Goal: Complete application form: Complete application form

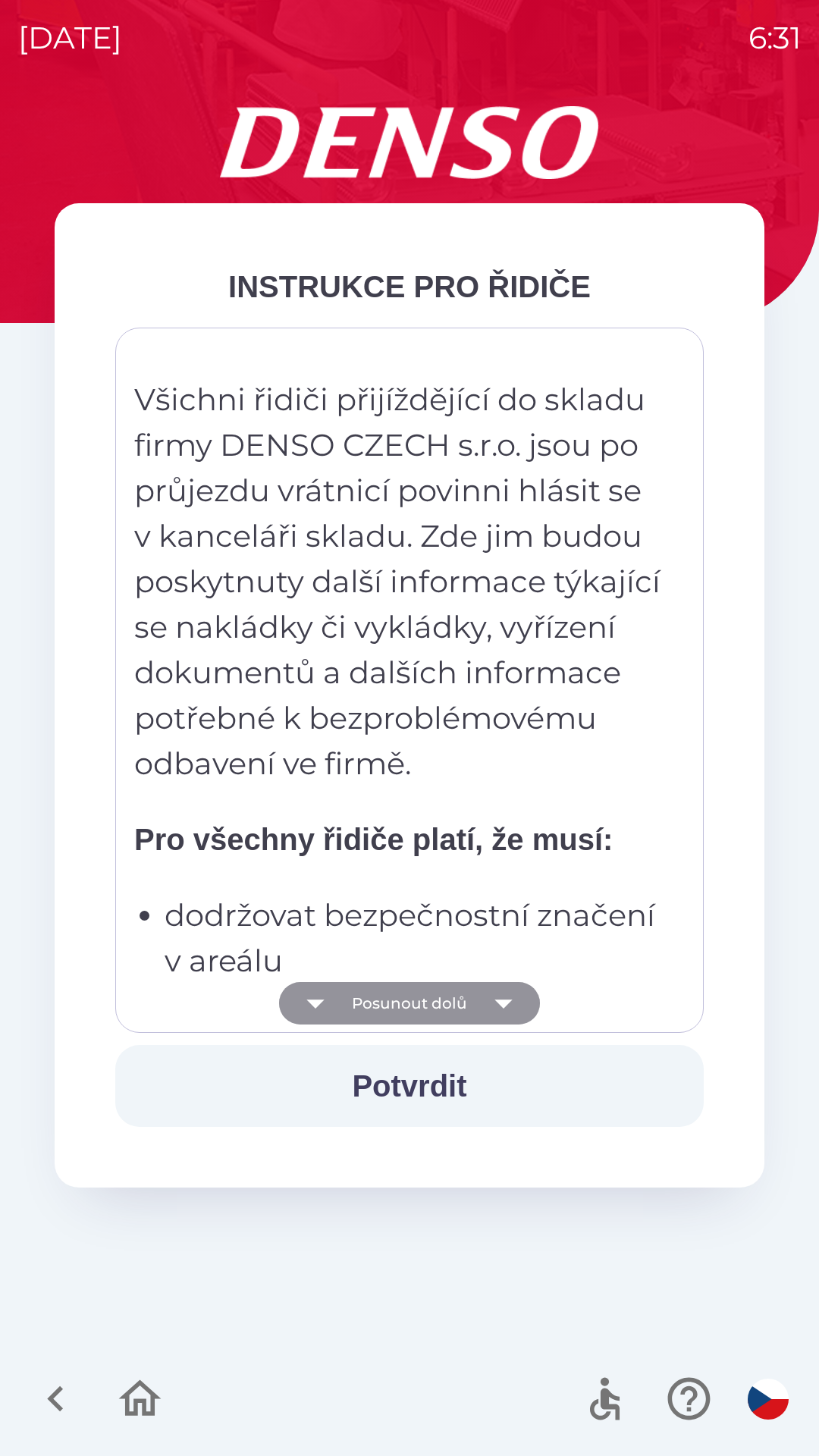
click at [439, 1001] on button "Posunout dolů" at bounding box center [410, 1004] width 261 height 43
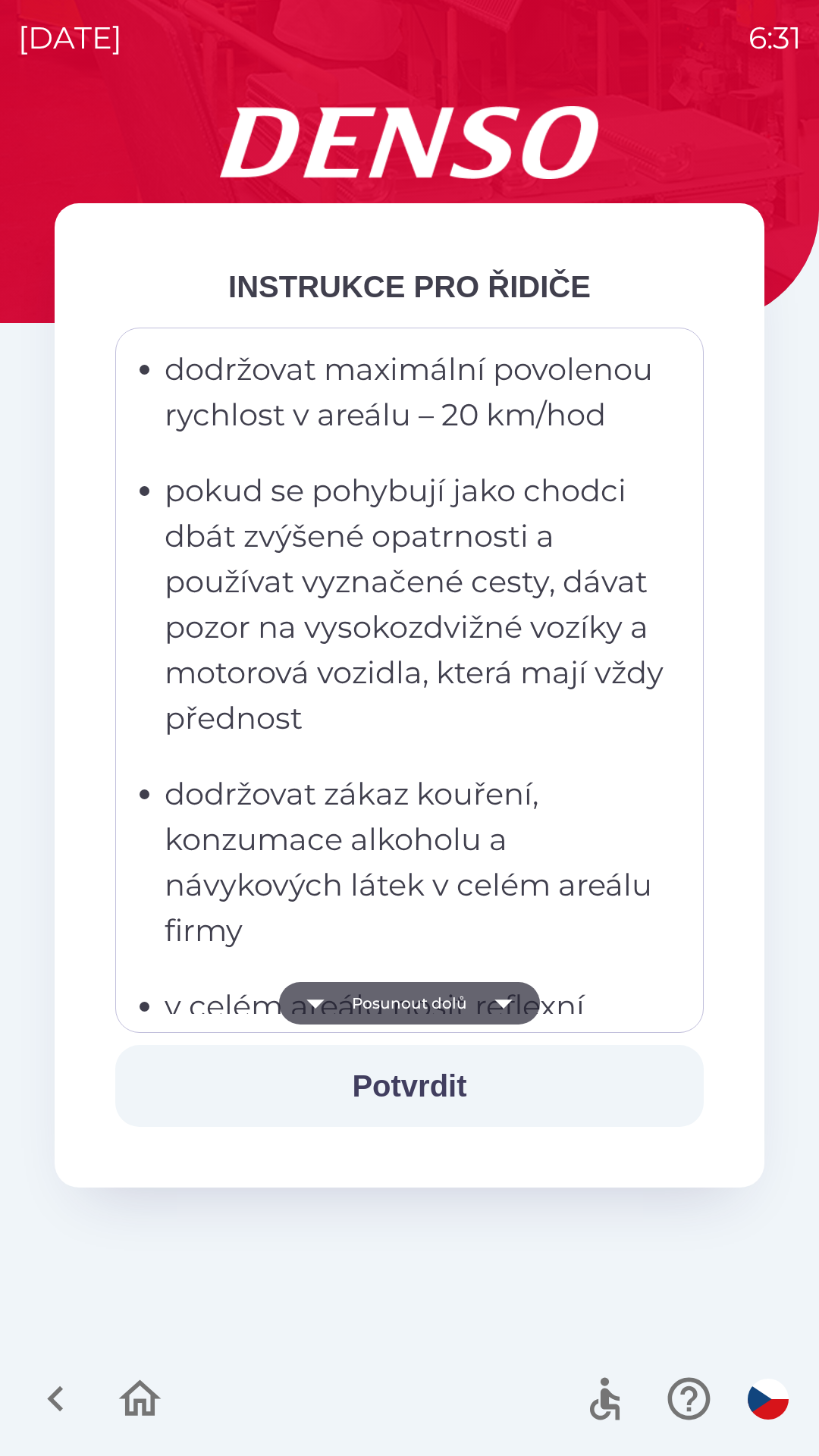
click at [464, 997] on button "Posunout dolů" at bounding box center [410, 1004] width 261 height 43
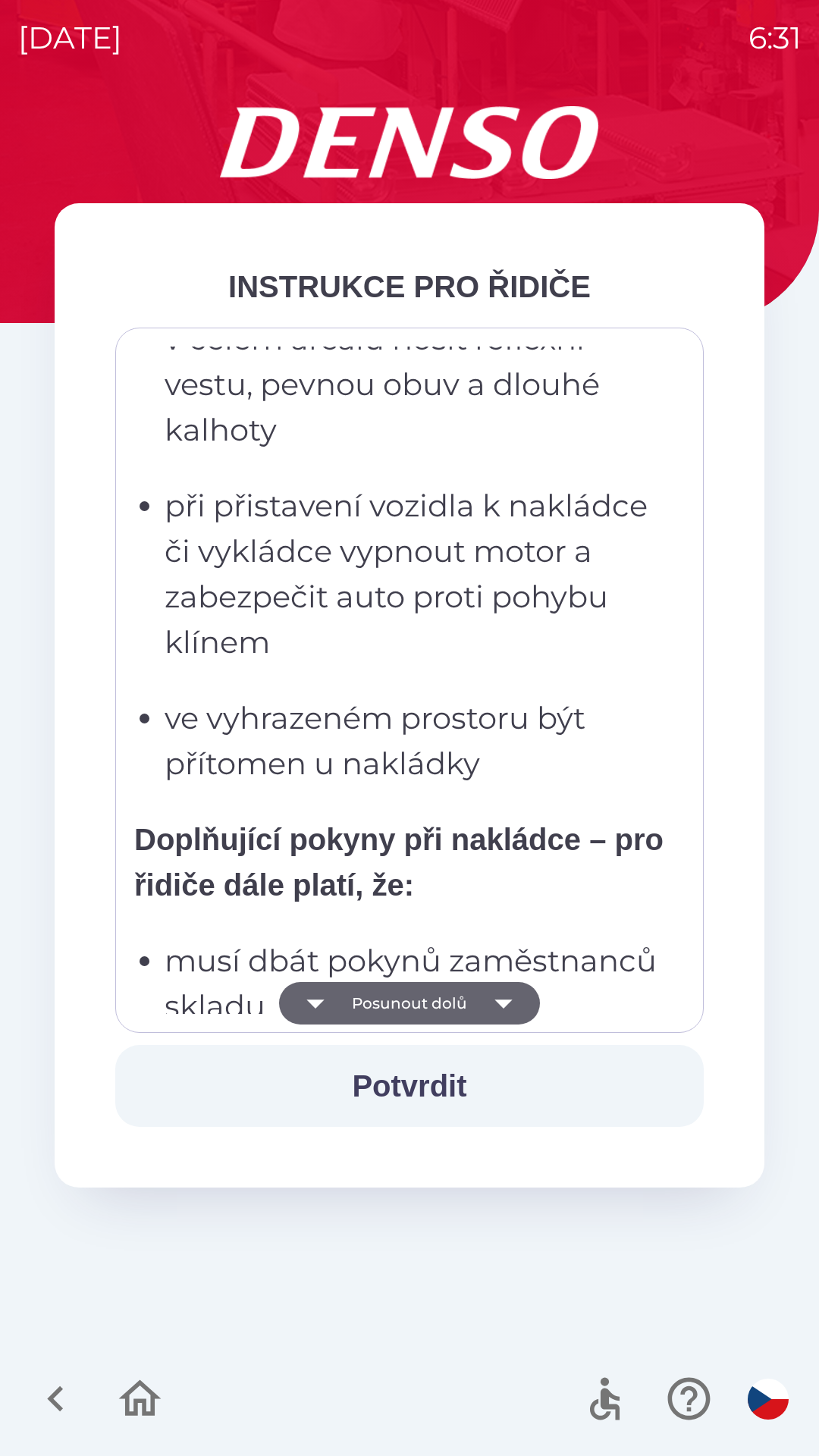
click at [460, 996] on button "Posunout dolů" at bounding box center [410, 1004] width 261 height 43
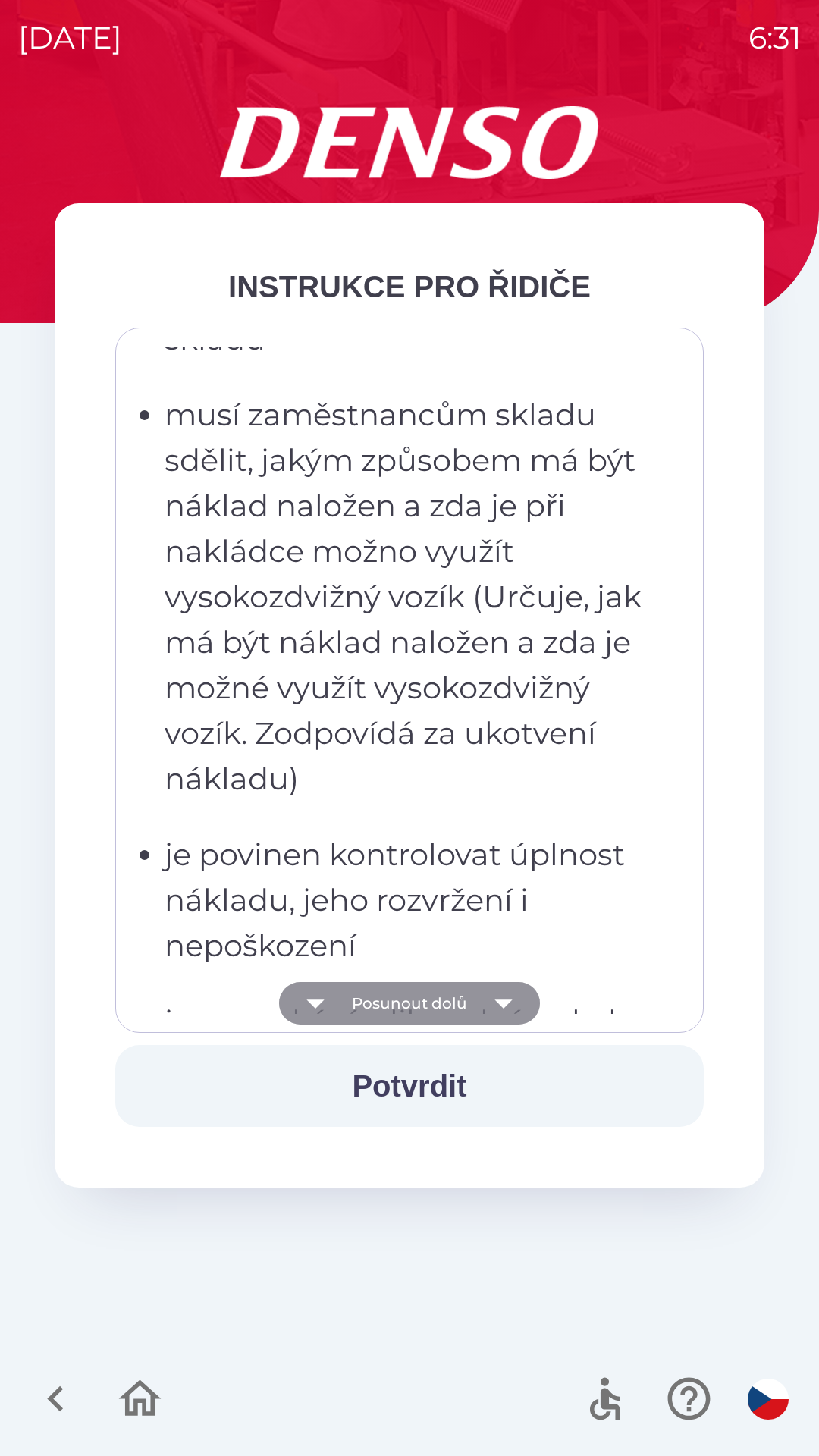
click at [465, 995] on button "Posunout dolů" at bounding box center [410, 1004] width 261 height 43
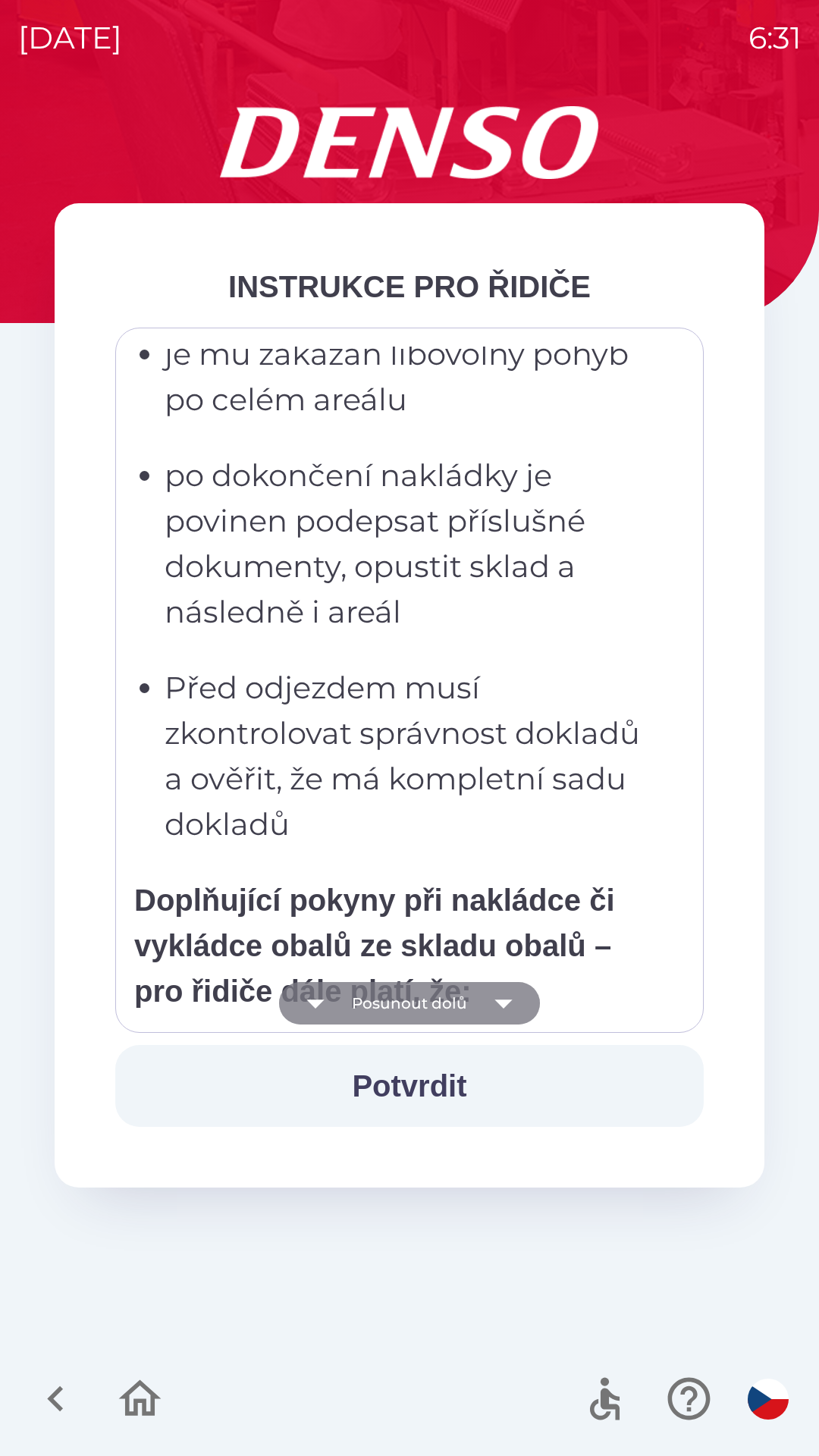
click at [469, 994] on button "Posunout dolů" at bounding box center [410, 1004] width 261 height 43
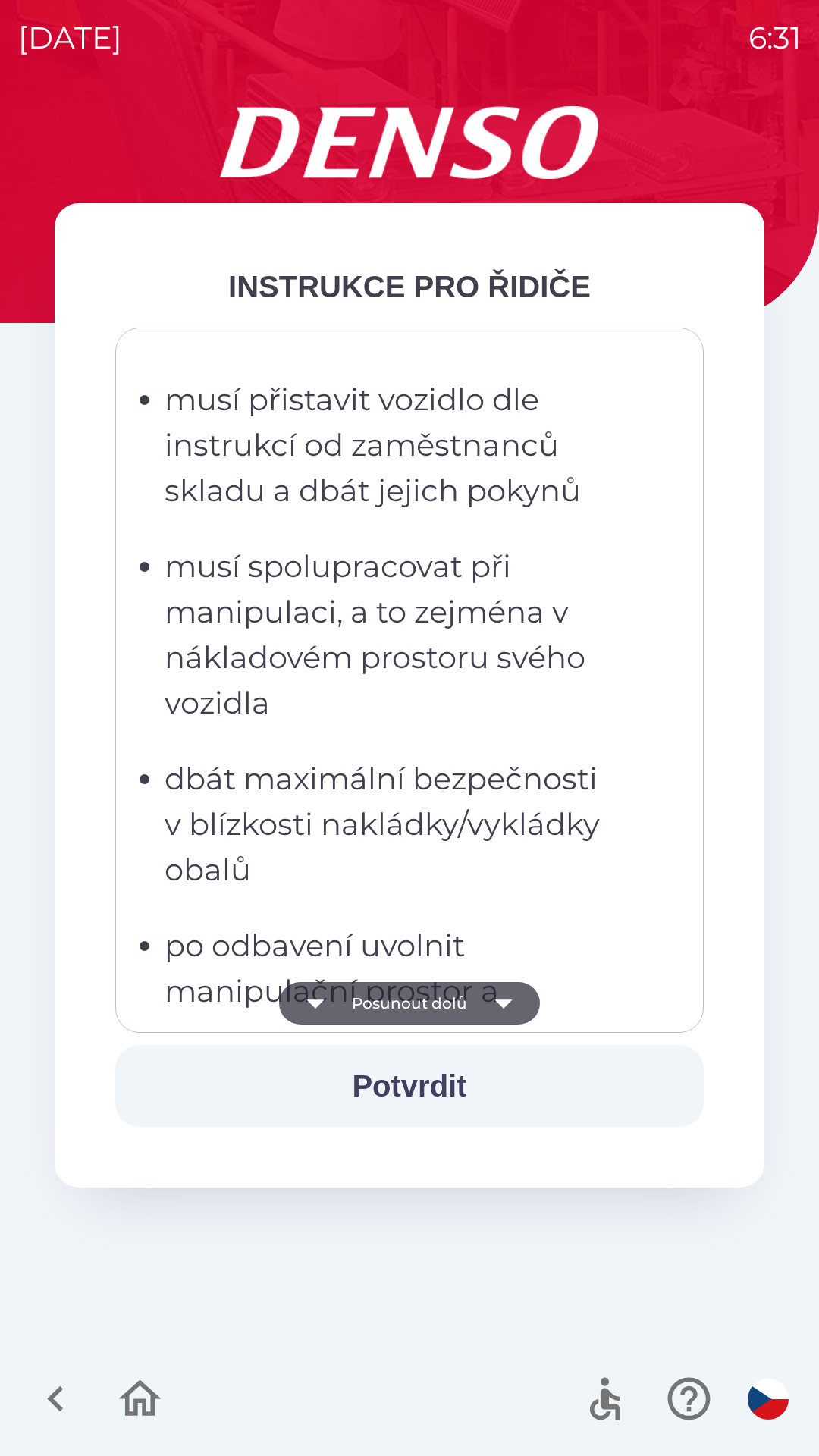
click at [473, 995] on button "Posunout dolů" at bounding box center [410, 1004] width 261 height 43
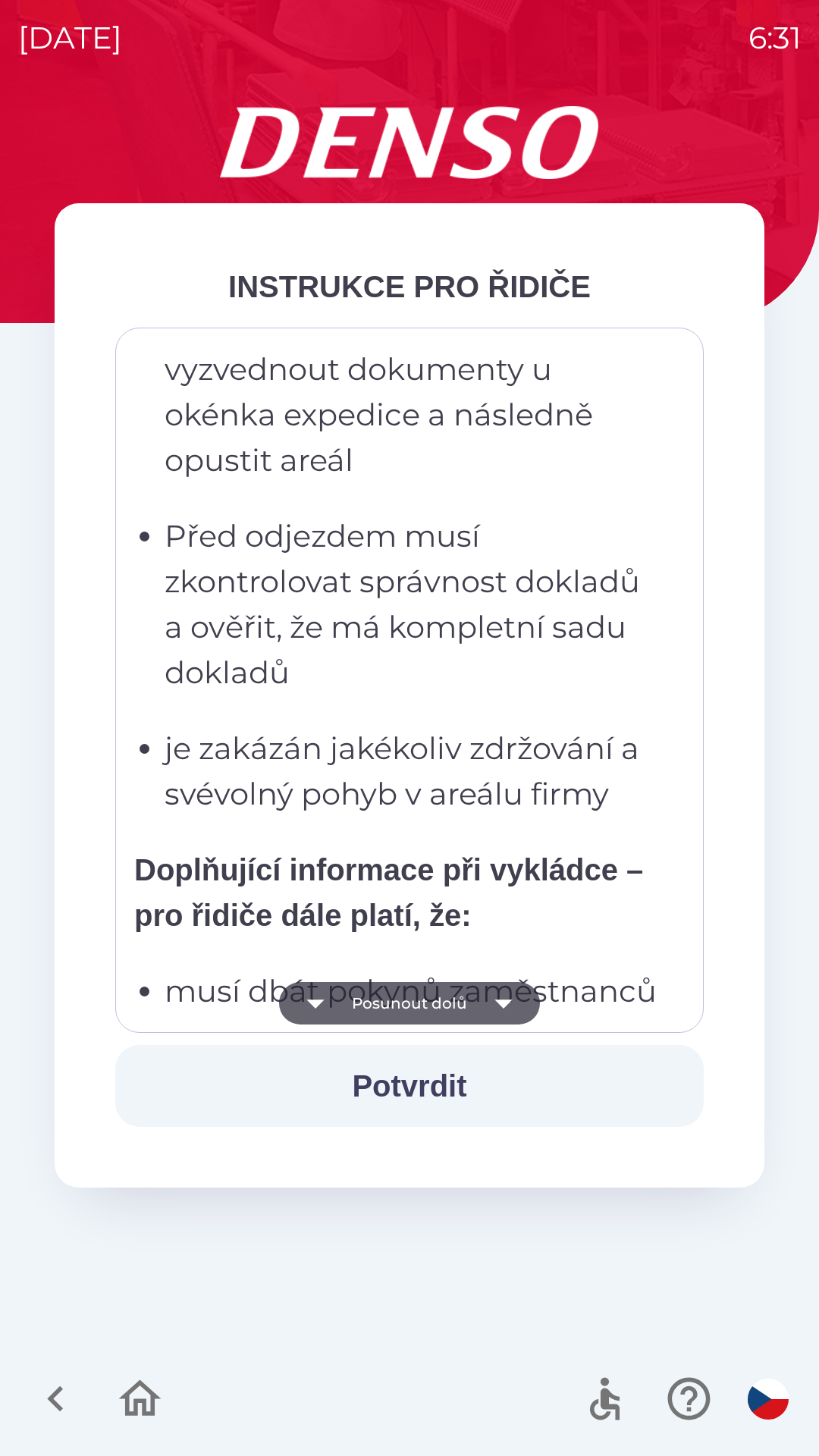
click at [473, 1001] on button "Posunout dolů" at bounding box center [410, 1004] width 261 height 43
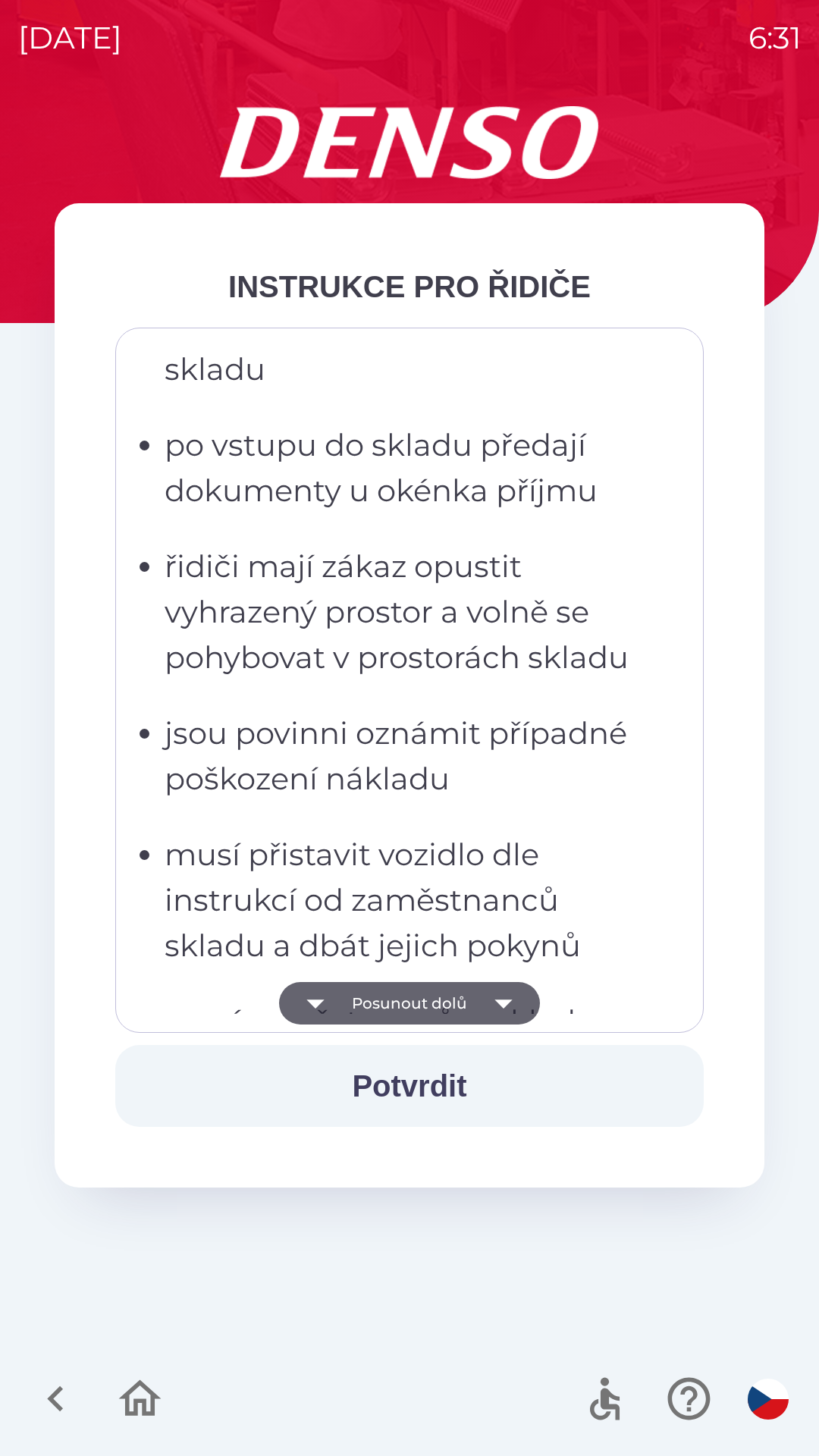
click at [477, 1001] on button "Posunout dolů" at bounding box center [410, 1004] width 261 height 43
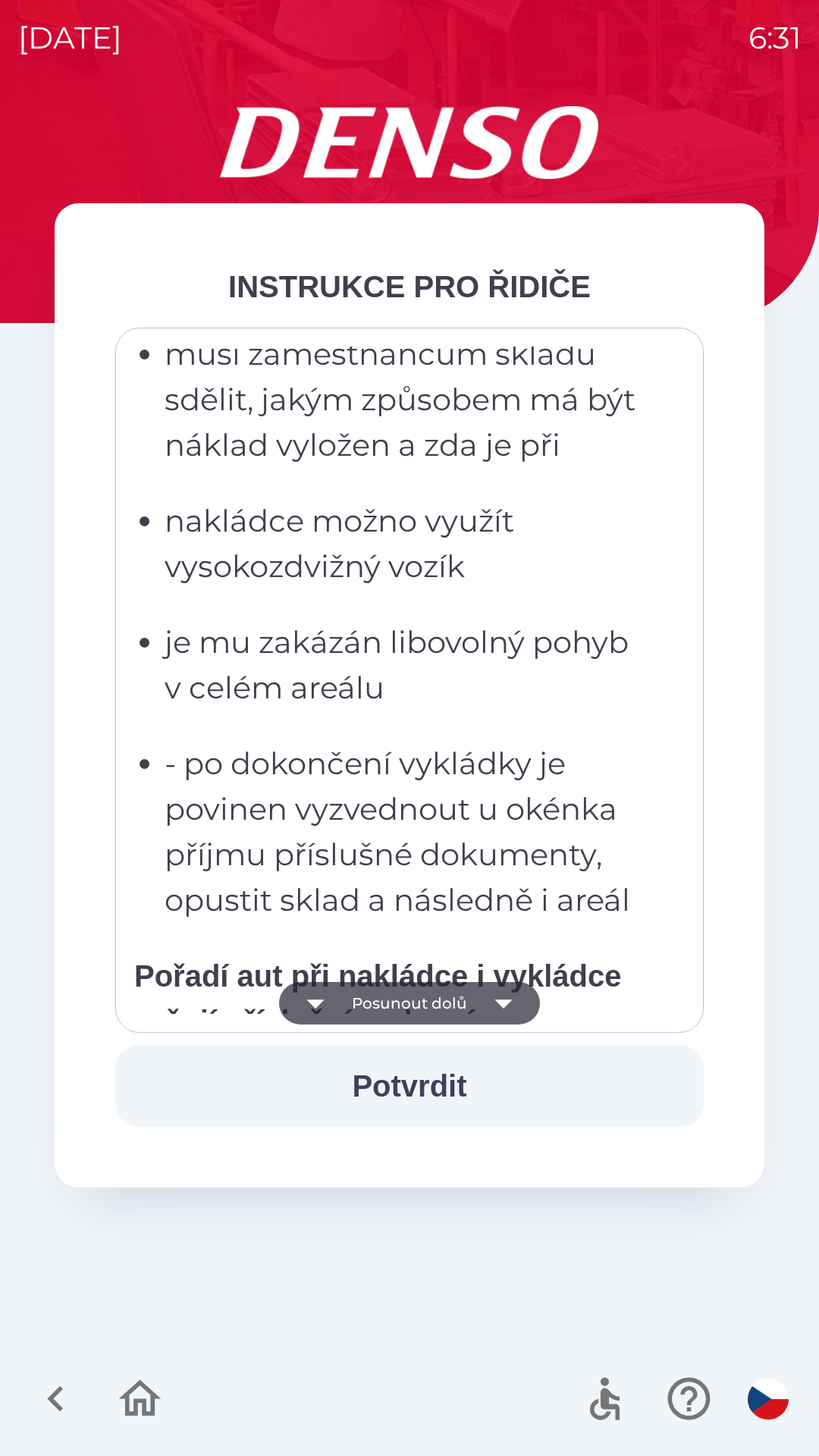
click at [474, 1001] on button "Posunout dolů" at bounding box center [410, 1004] width 261 height 43
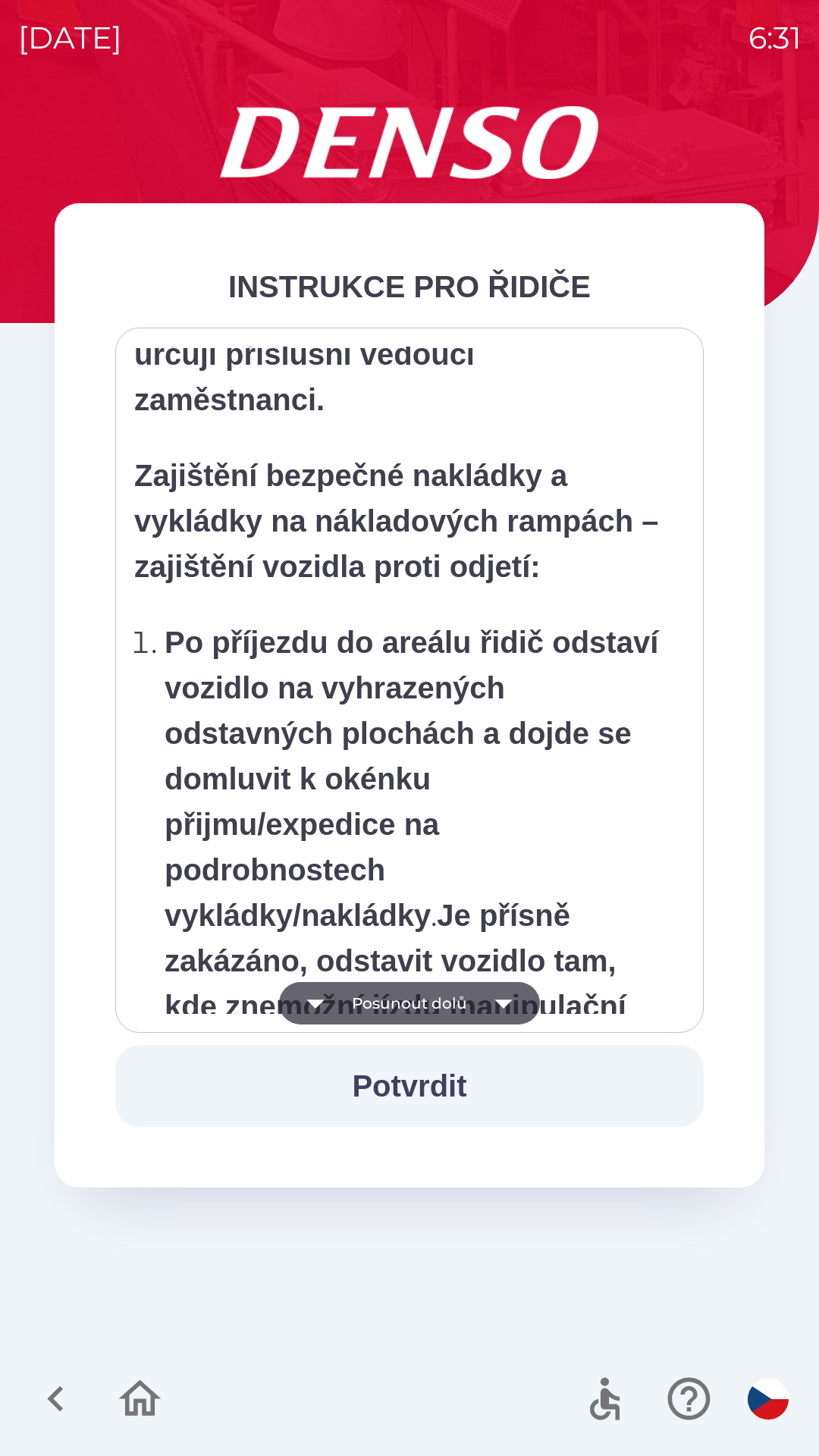
click at [469, 1000] on button "Posunout dolů" at bounding box center [410, 1004] width 261 height 43
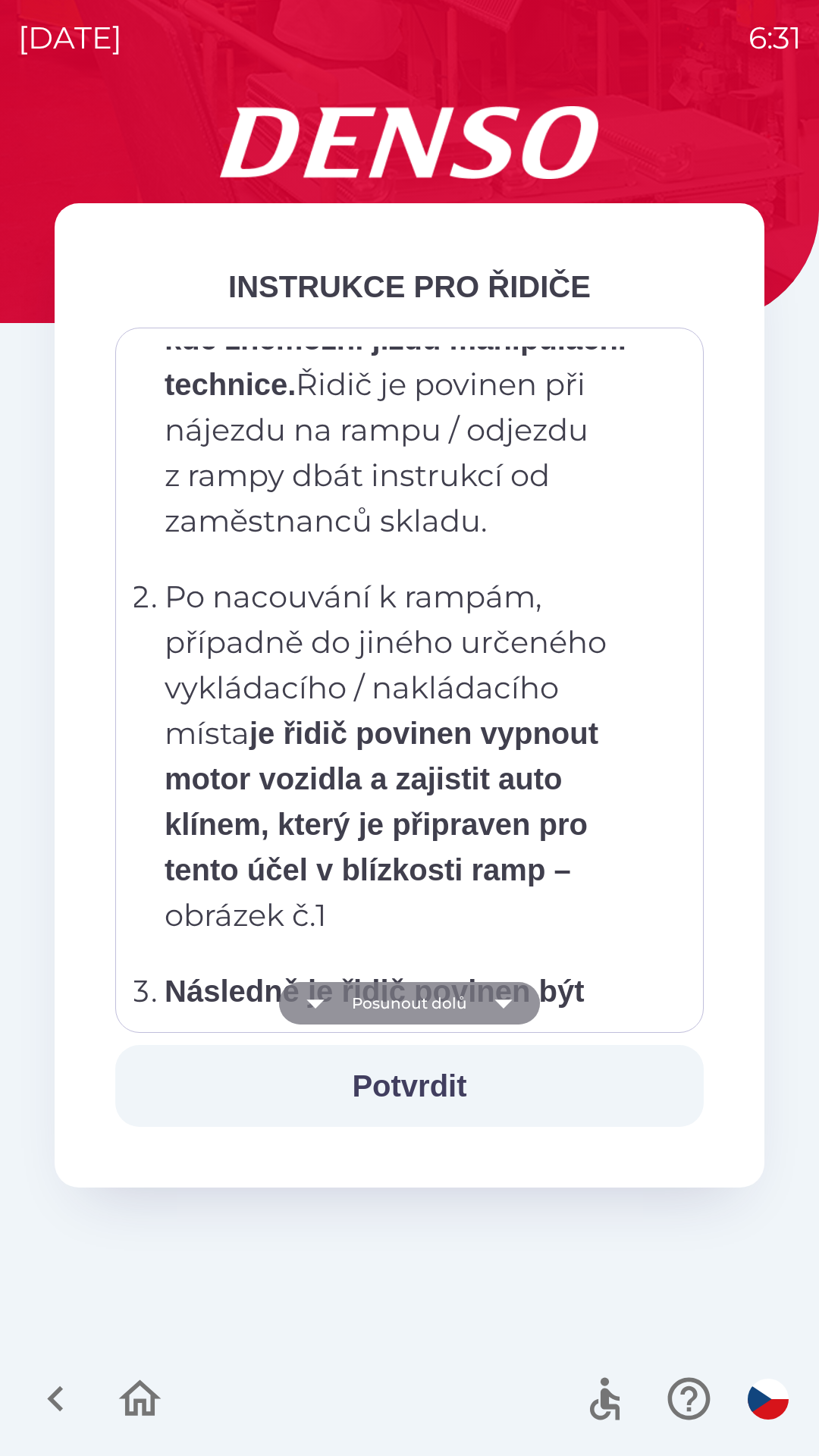
click at [470, 1000] on button "Posunout dolů" at bounding box center [410, 1004] width 261 height 43
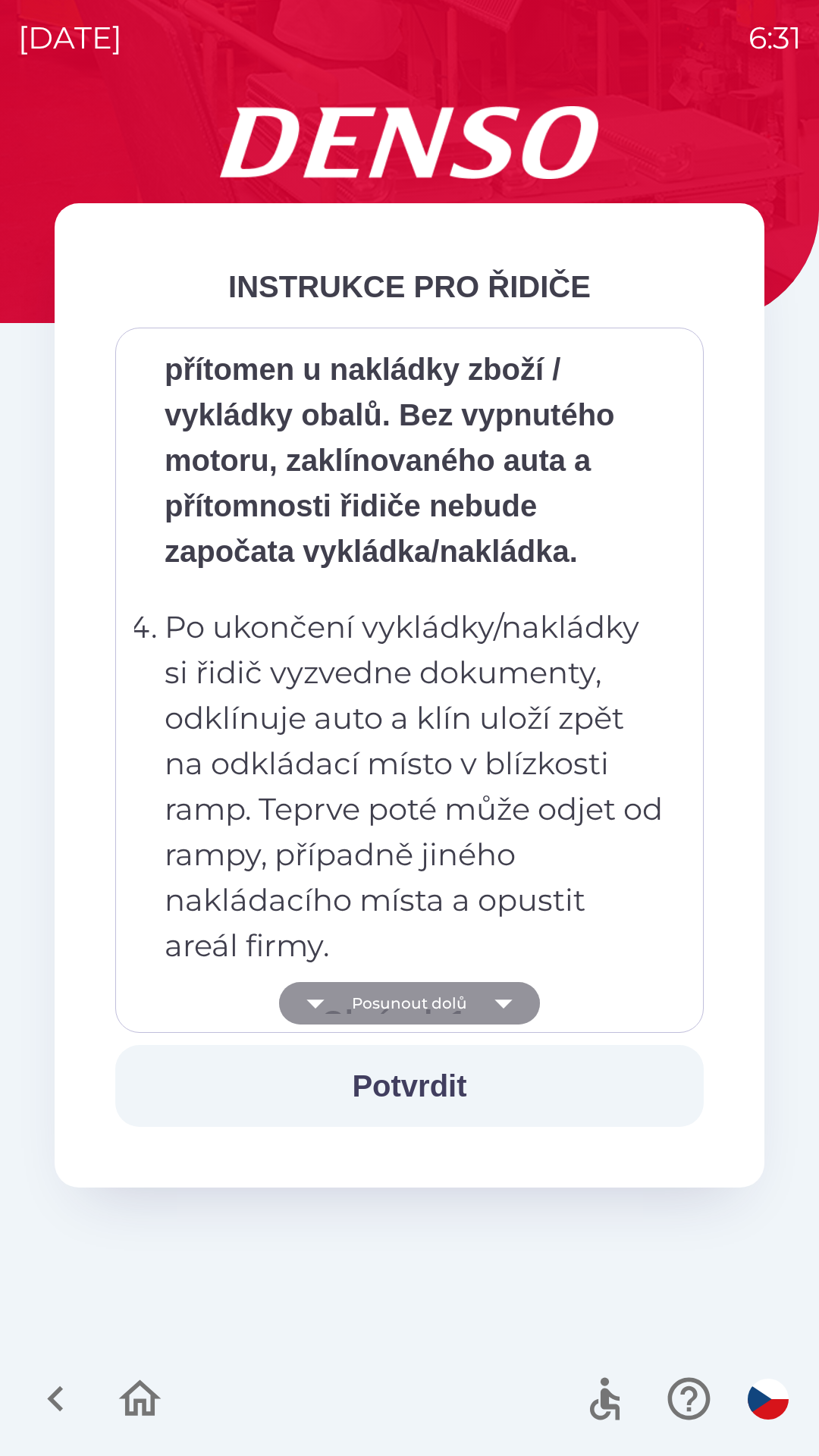
click at [476, 995] on button "Posunout dolů" at bounding box center [410, 1004] width 261 height 43
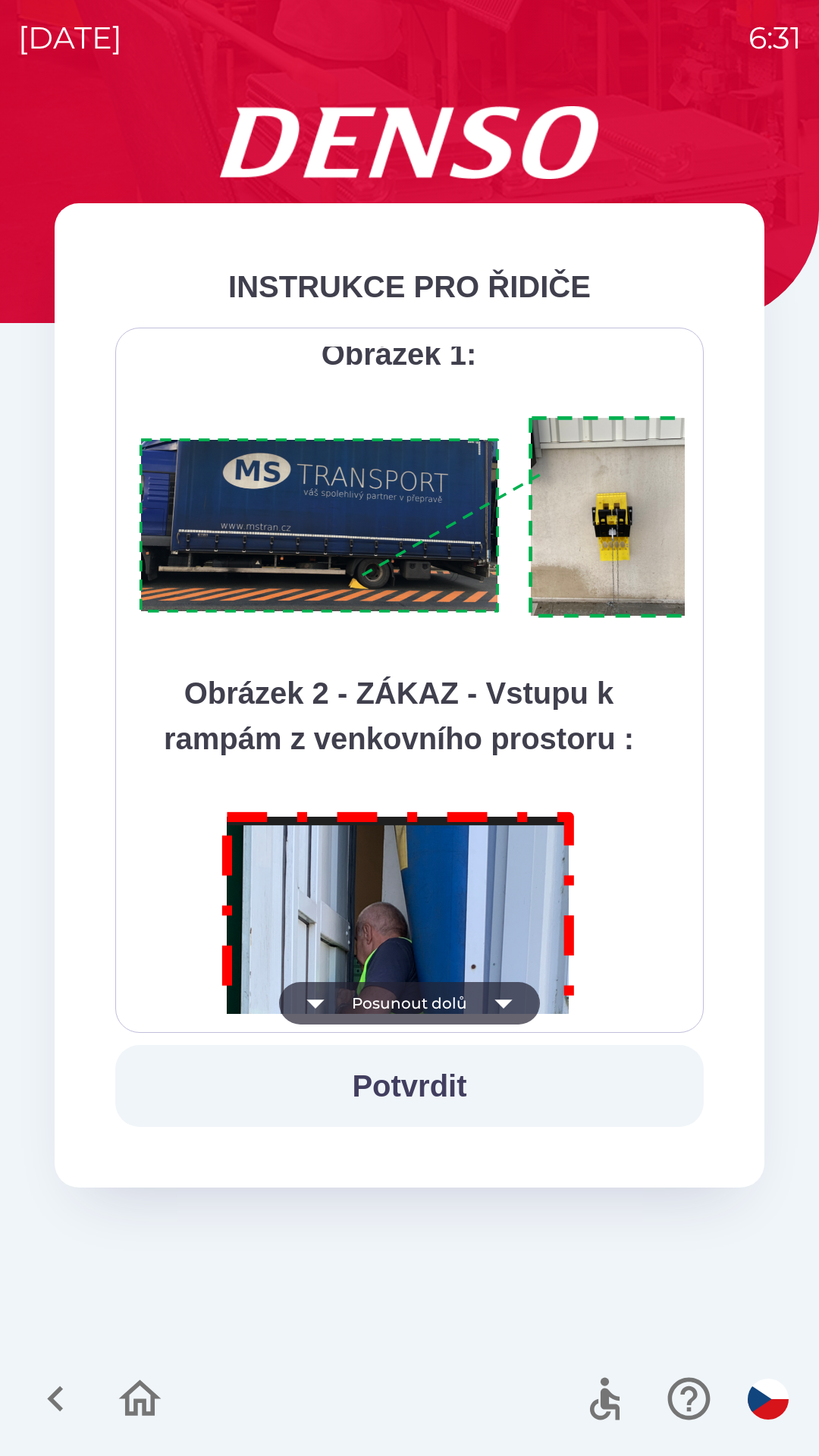
click at [486, 1000] on icon "button" at bounding box center [504, 1004] width 43 height 43
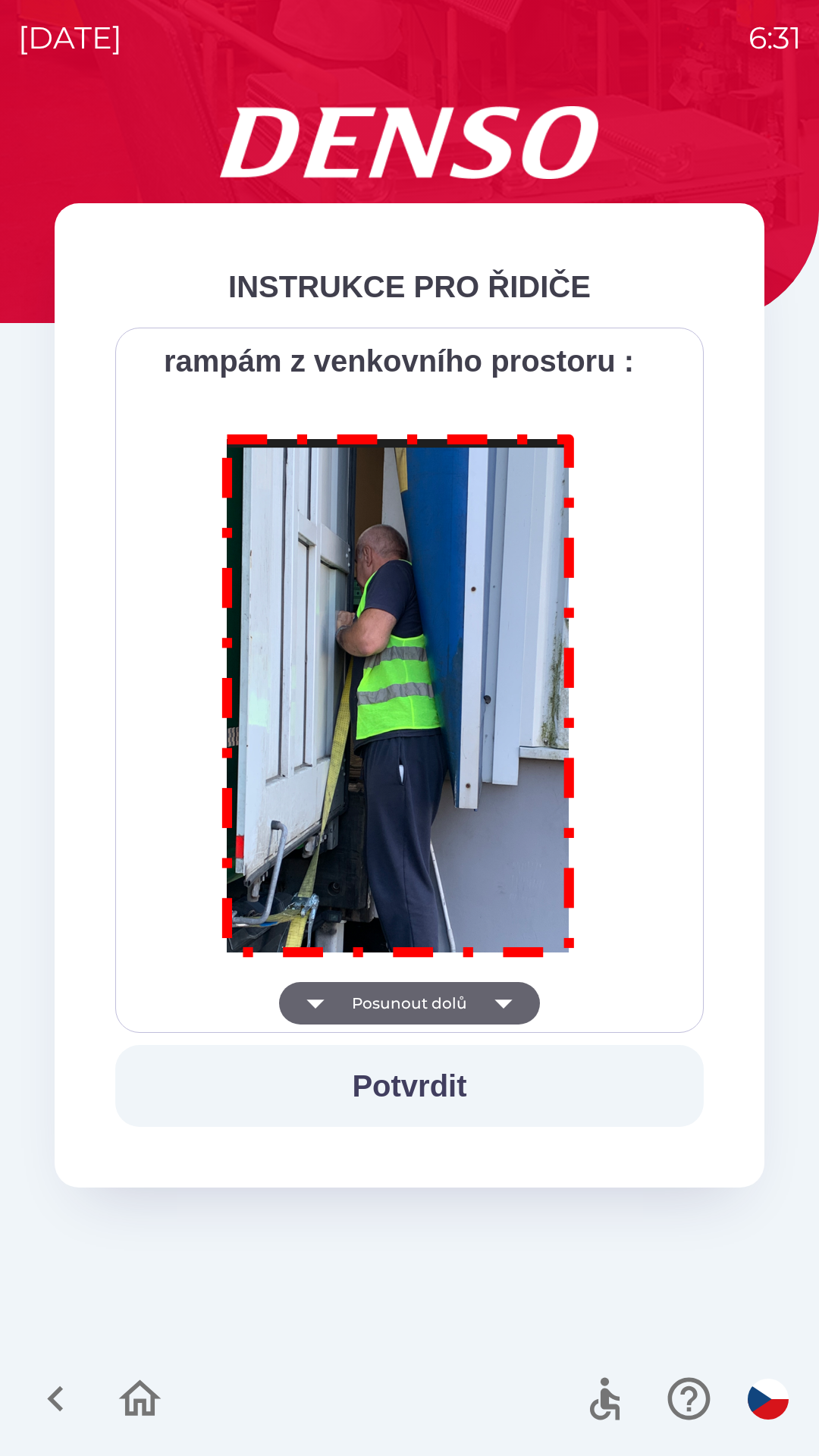
click at [487, 1000] on div "Všichni řidiči přijíždějící do skladu firmy DENSO CZECH s.r.o. jsou po průjezdu…" at bounding box center [410, 680] width 551 height 667
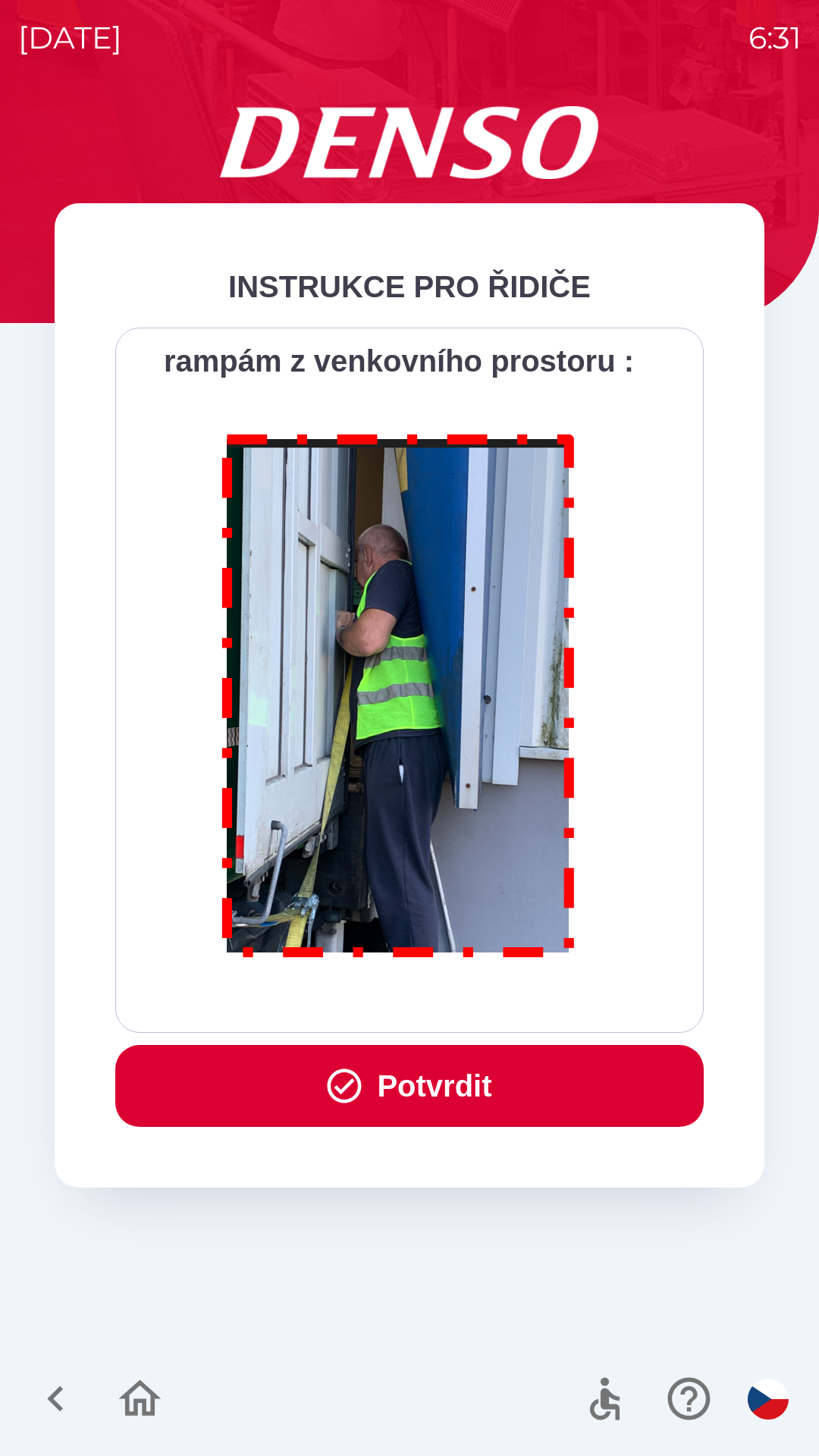
click at [487, 999] on div "Všichni řidiči přijíždějící do skladu firmy DENSO CZECH s.r.o. jsou po průjezdu…" at bounding box center [410, 680] width 551 height 667
click at [464, 1073] on button "Potvrdit" at bounding box center [410, 1086] width 589 height 82
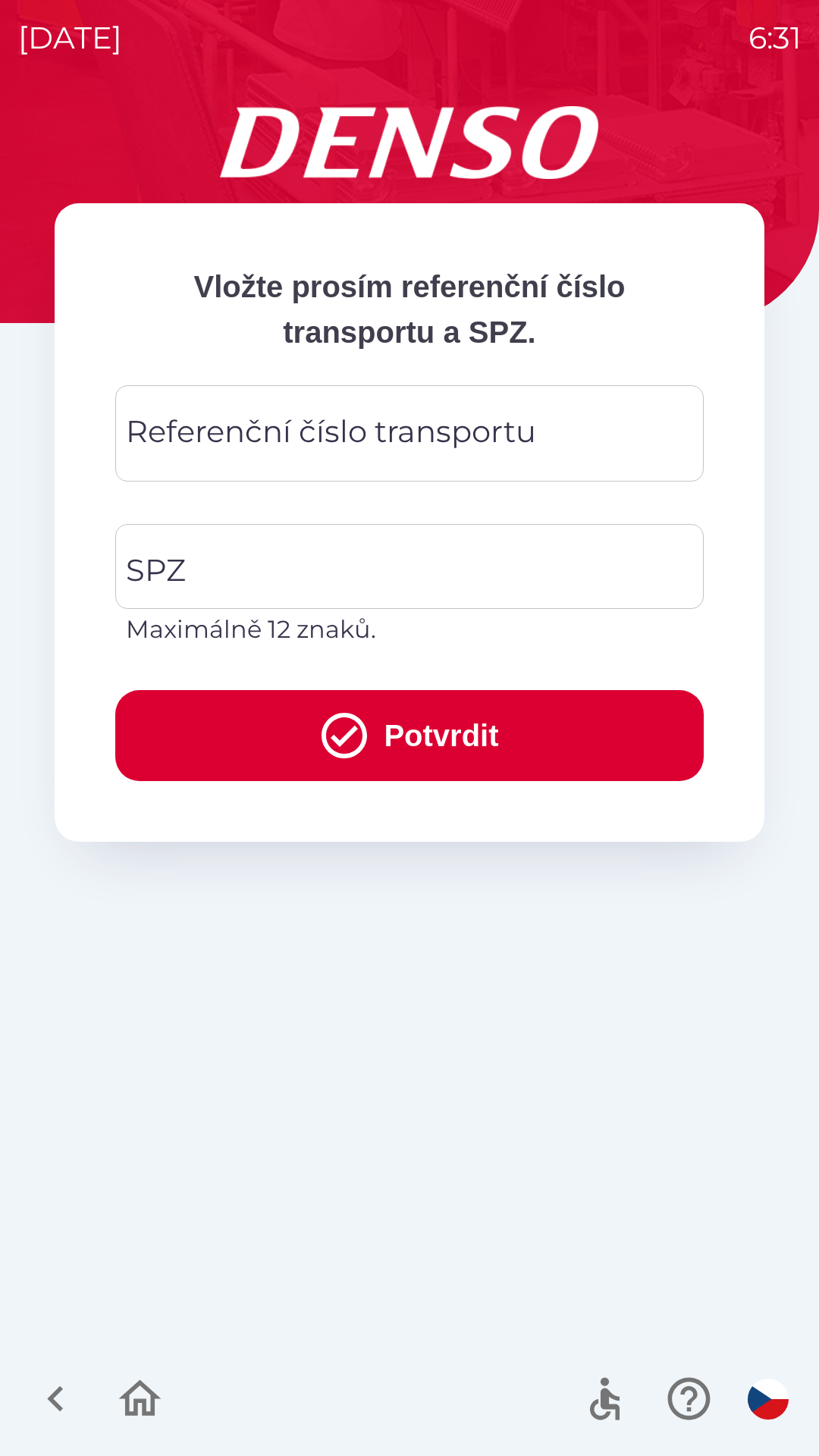
click at [360, 441] on div "Referenční číslo transportu Referenční číslo transportu" at bounding box center [410, 433] width 589 height 96
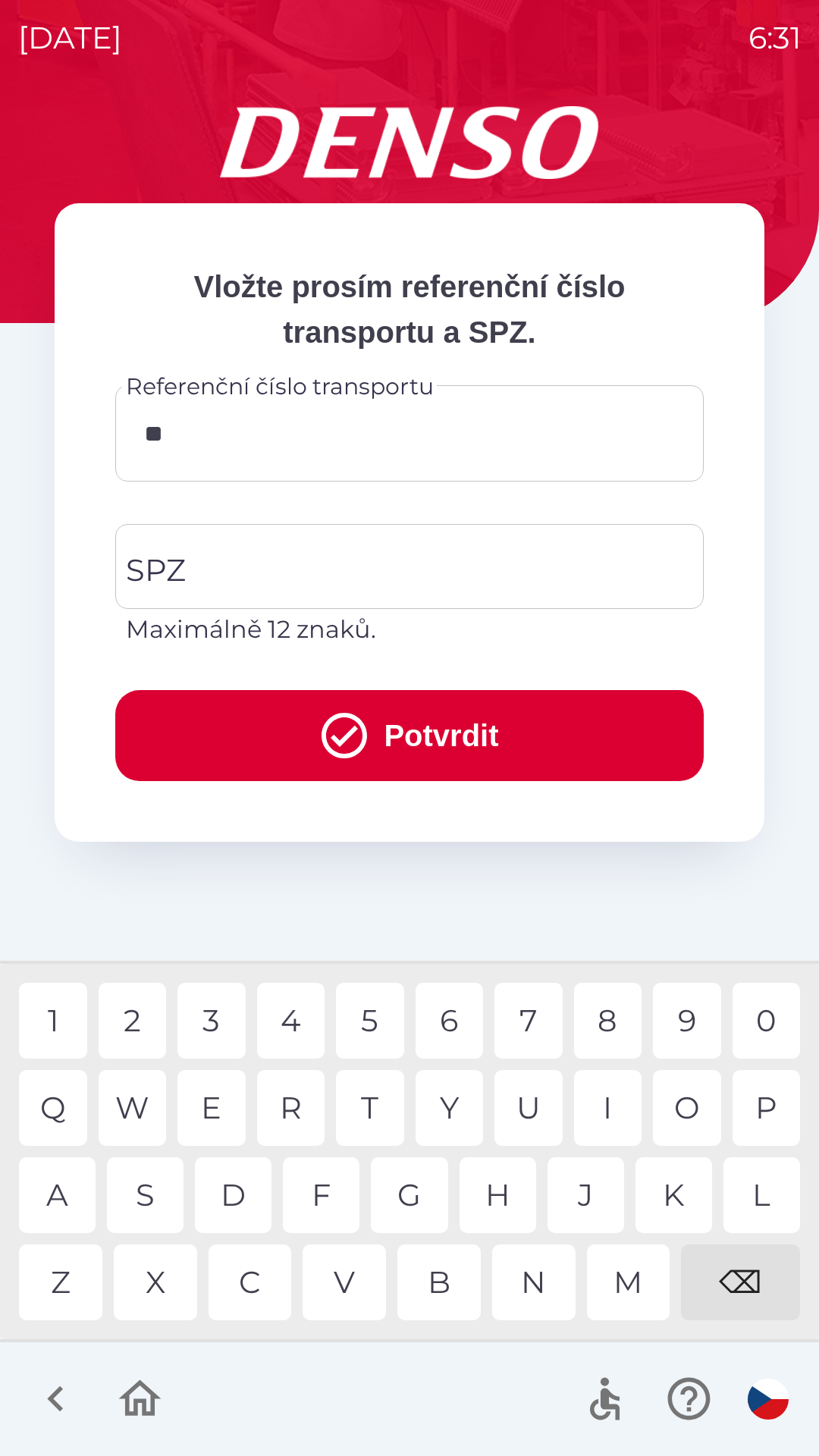
click at [762, 1025] on div "0" at bounding box center [767, 1020] width 69 height 76
click at [763, 1114] on div "P" at bounding box center [767, 1107] width 69 height 76
type input "********"
click at [297, 1010] on div "4" at bounding box center [291, 1020] width 69 height 76
click at [293, 562] on input "SPZ" at bounding box center [398, 566] width 553 height 71
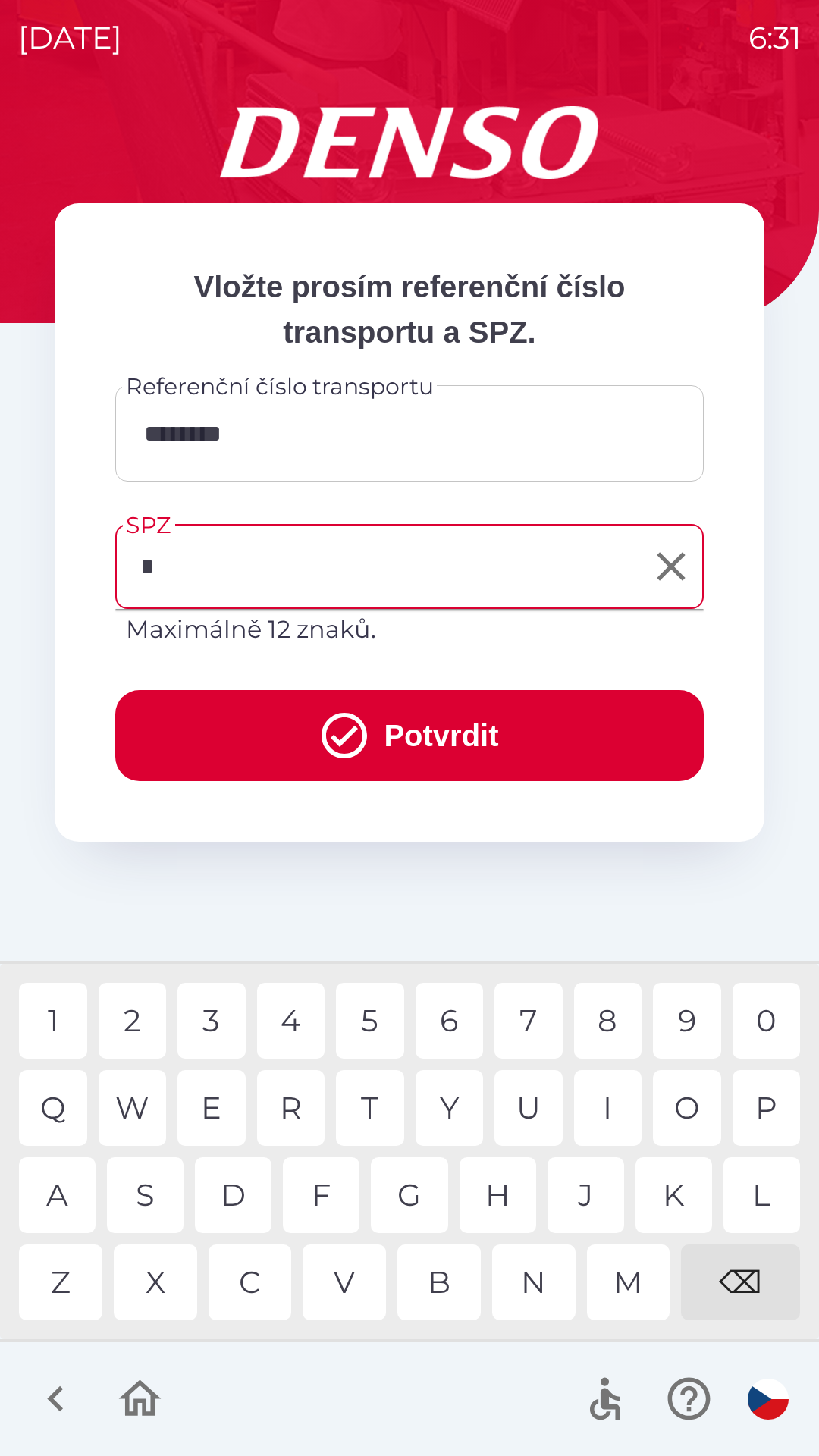
click at [525, 1012] on div "7" at bounding box center [529, 1020] width 69 height 76
click at [756, 999] on div "0" at bounding box center [767, 1020] width 69 height 76
click at [55, 1011] on div "1" at bounding box center [53, 1020] width 69 height 76
type input "*******"
click at [413, 725] on button "Potvrdit" at bounding box center [410, 736] width 589 height 91
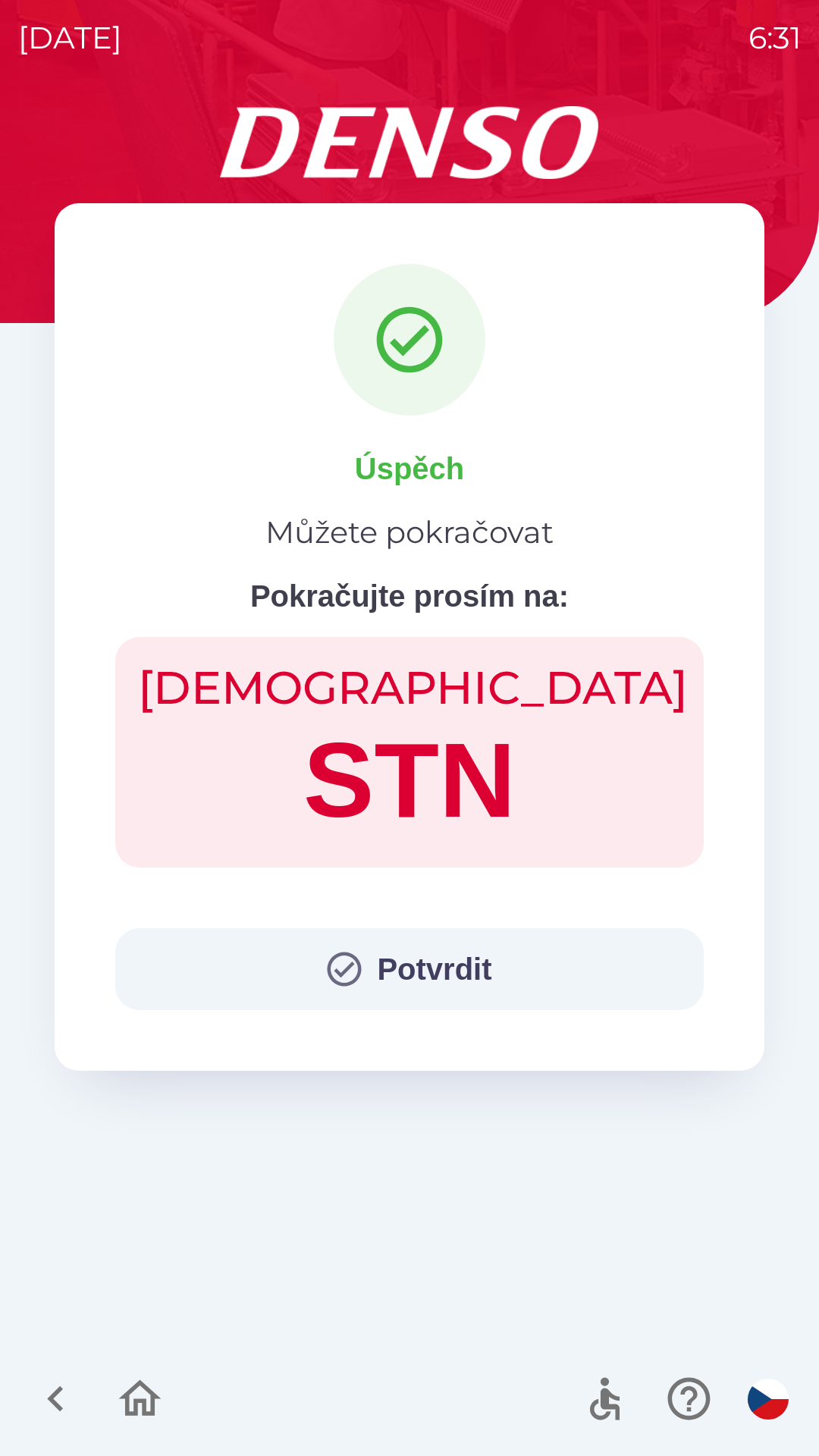
click at [455, 970] on button "Potvrdit" at bounding box center [410, 970] width 589 height 82
